Goal: Information Seeking & Learning: Learn about a topic

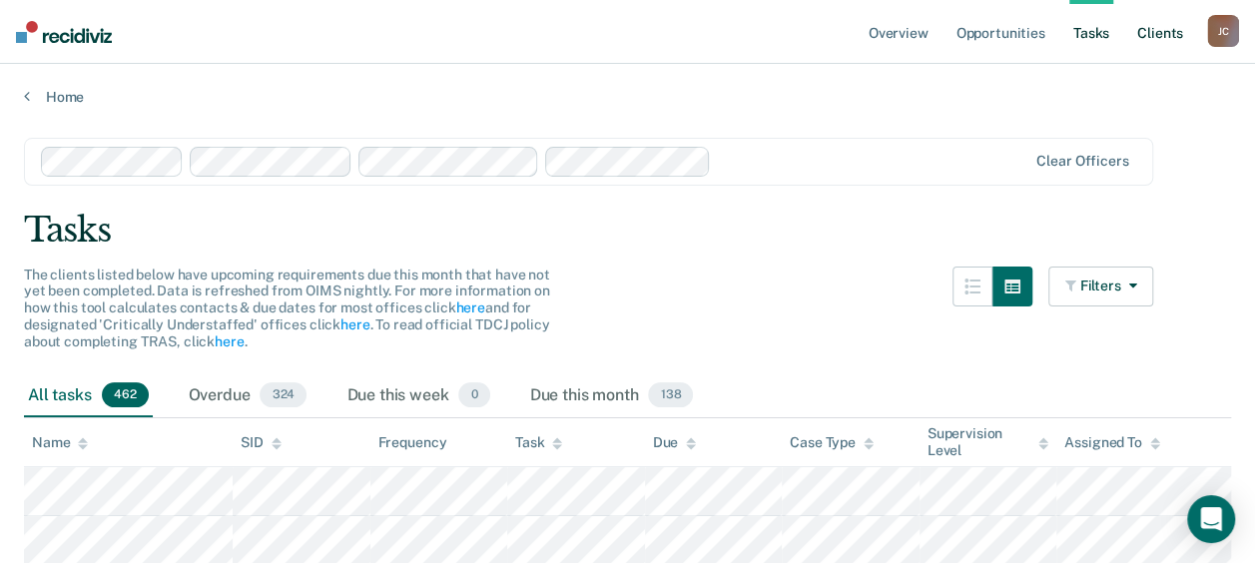
click at [1153, 36] on link "Client s" at bounding box center [1160, 32] width 54 height 64
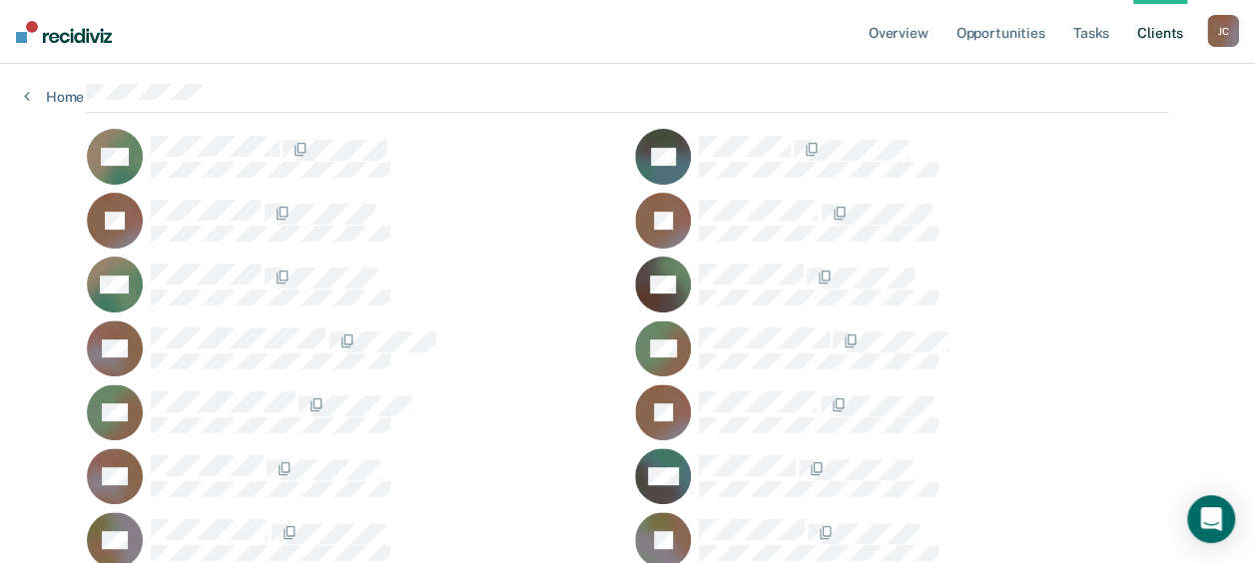
scroll to position [200, 0]
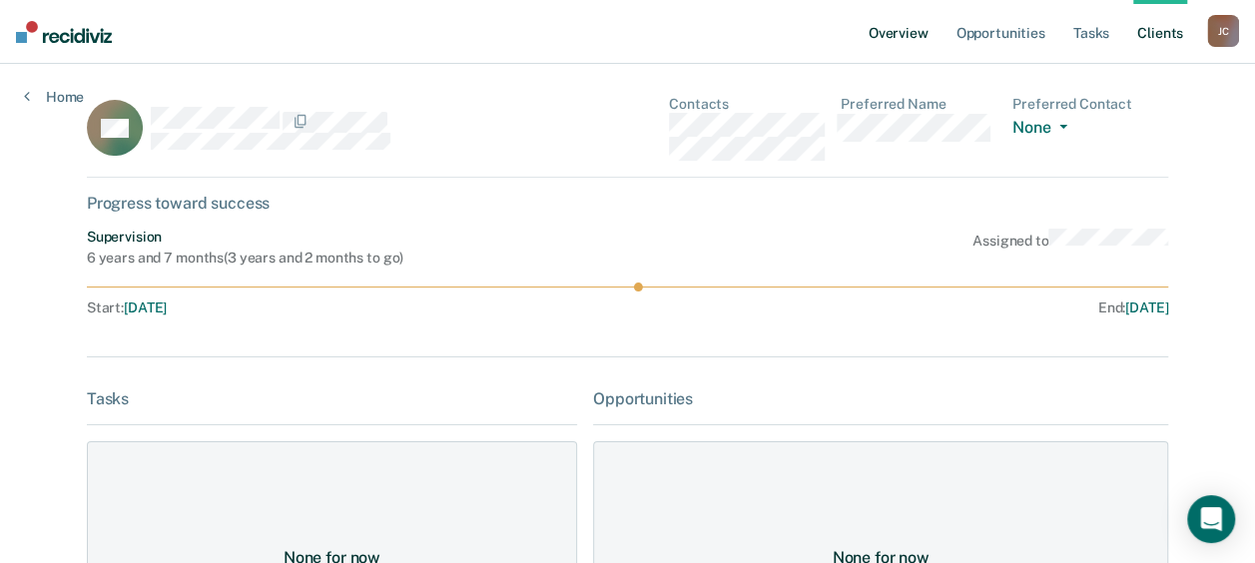
click at [917, 28] on link "Overview" at bounding box center [898, 32] width 68 height 64
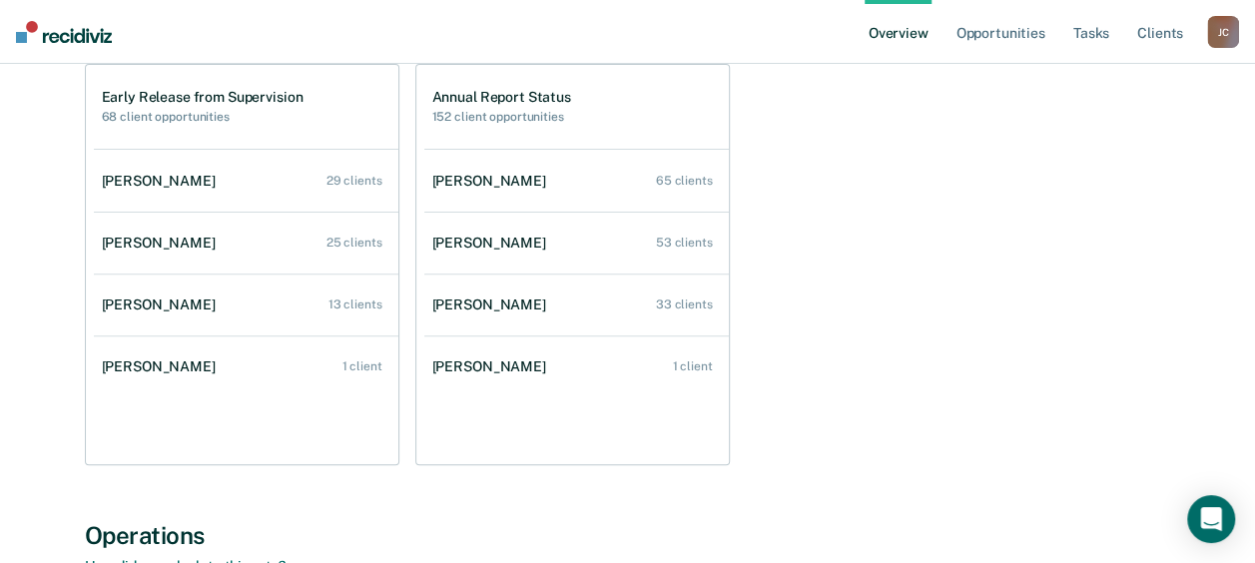
scroll to position [200, 0]
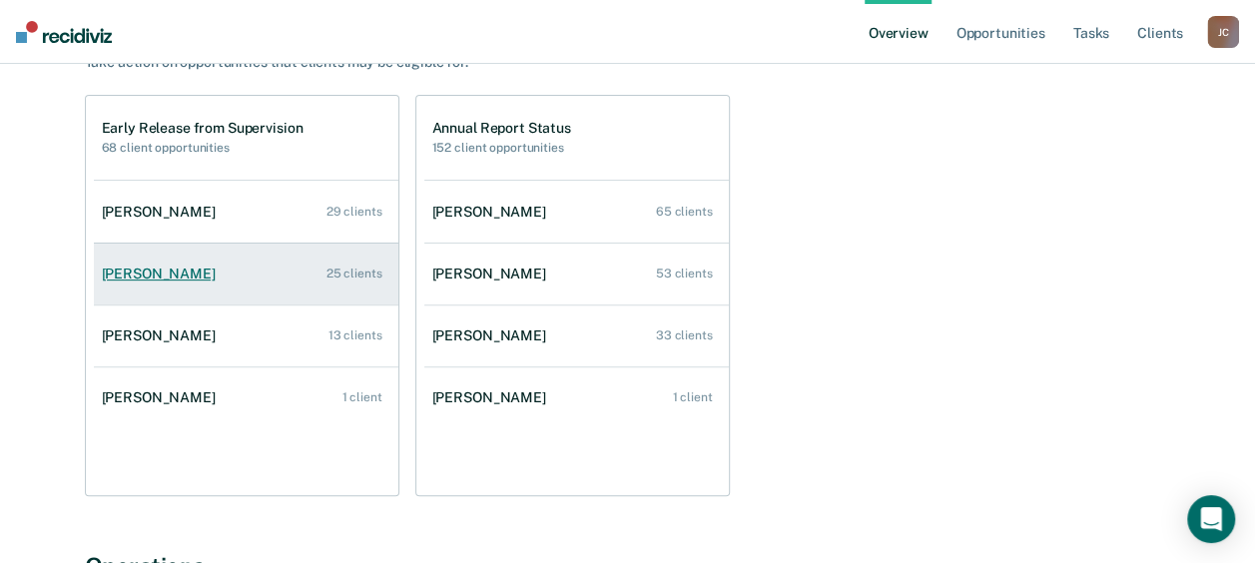
click at [147, 271] on div "[PERSON_NAME]" at bounding box center [163, 273] width 122 height 17
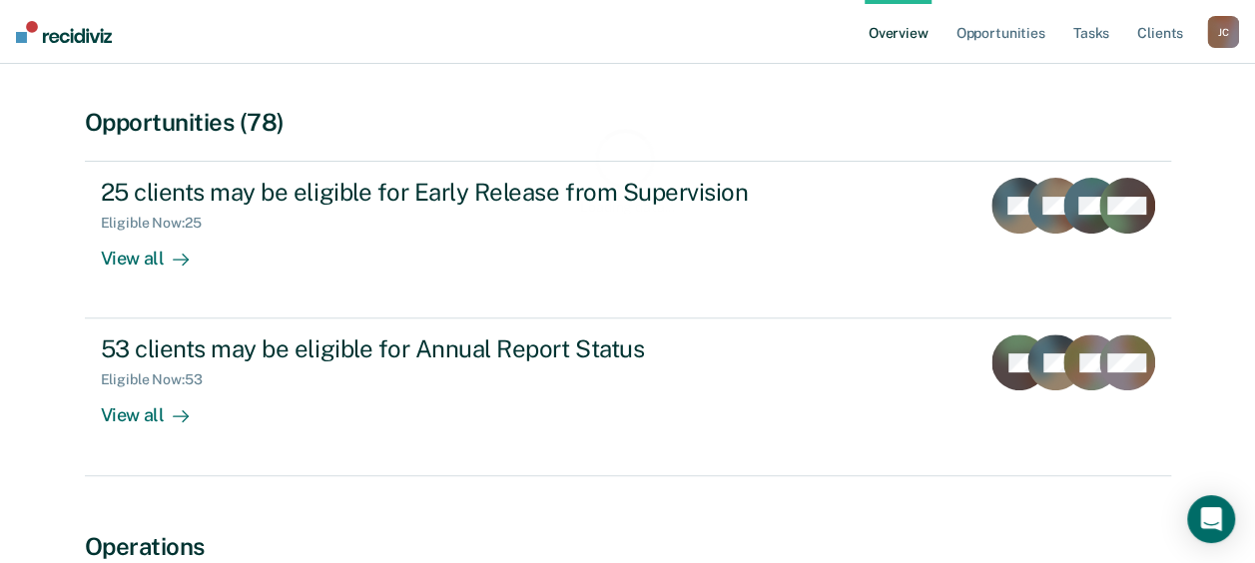
scroll to position [200, 0]
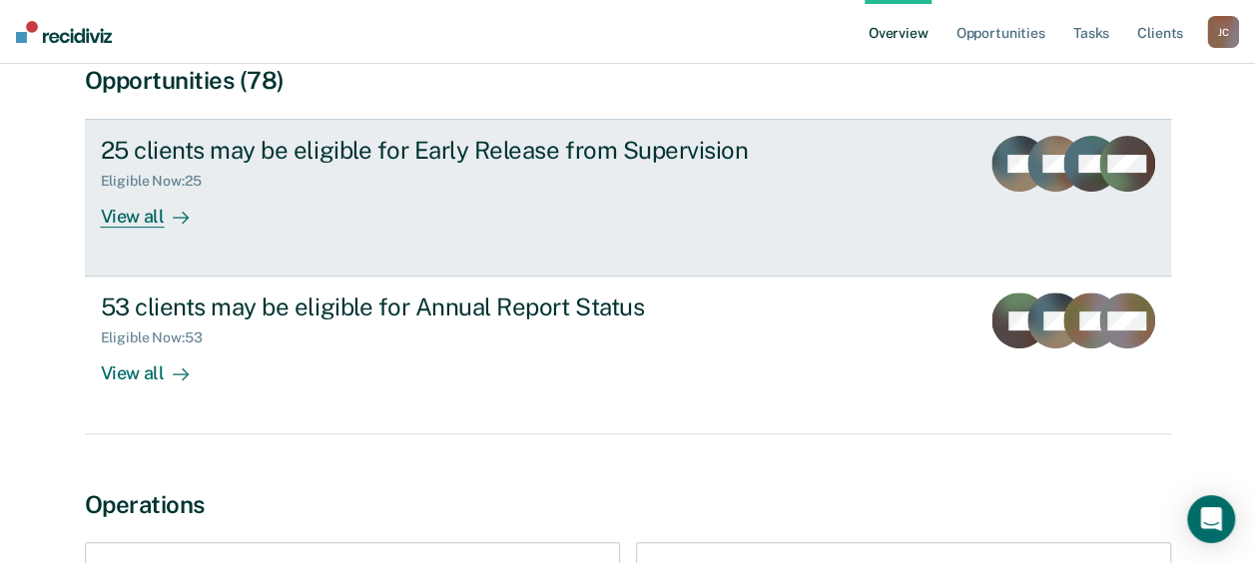
click at [375, 160] on div "25 clients may be eligible for Early Release from Supervision" at bounding box center [451, 150] width 701 height 29
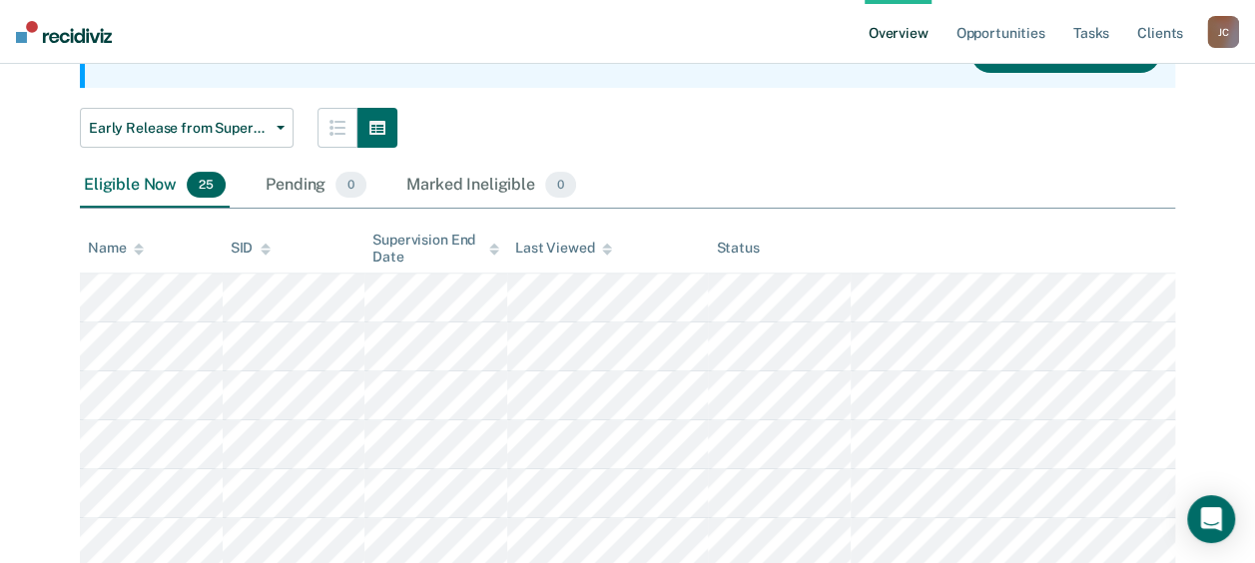
scroll to position [200, 0]
